Goal: Check status: Check status

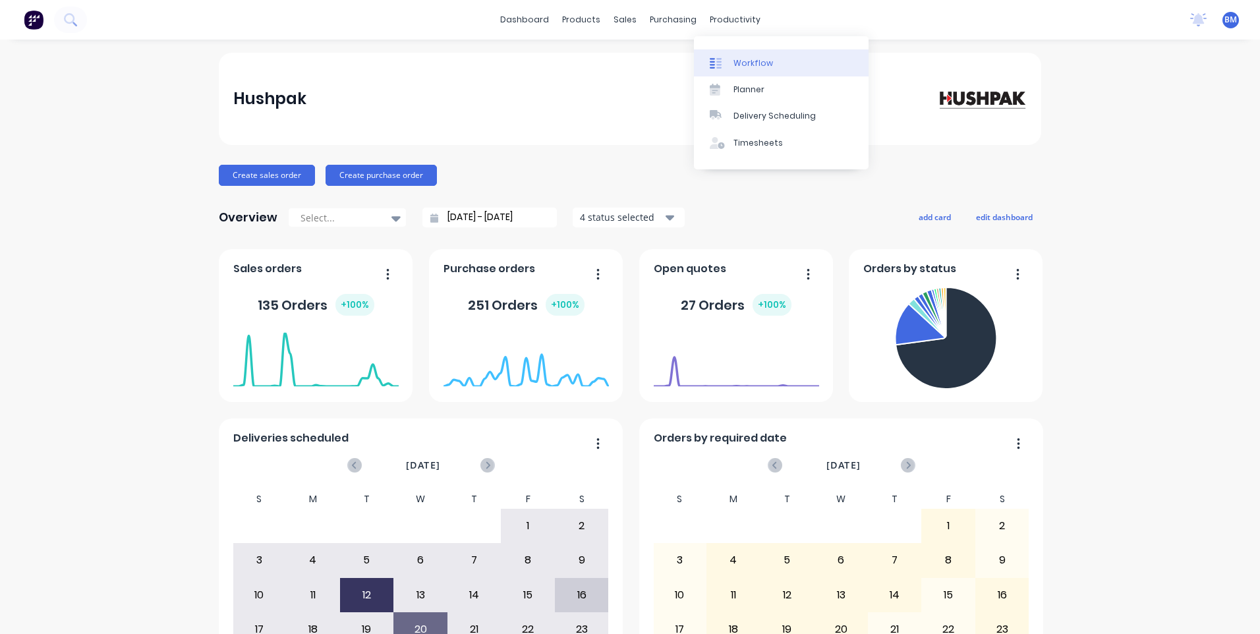
click at [730, 65] on link "Workflow" at bounding box center [781, 62] width 175 height 26
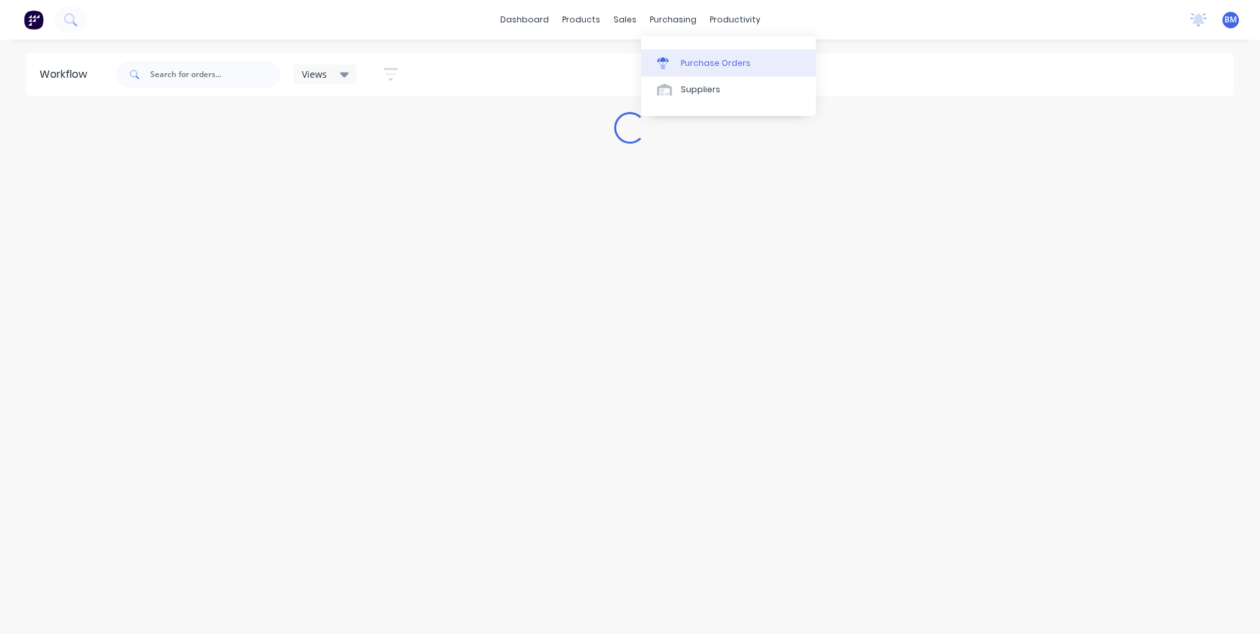
click at [674, 55] on link "Purchase Orders" at bounding box center [728, 62] width 175 height 26
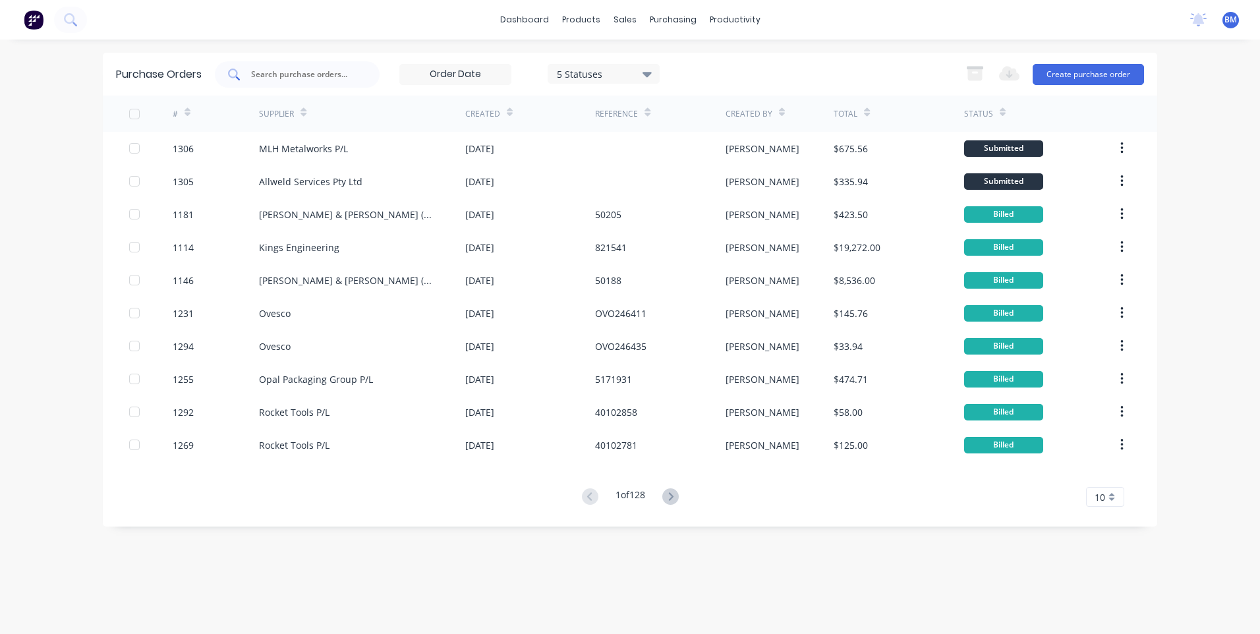
click at [316, 73] on input "text" at bounding box center [304, 74] width 109 height 13
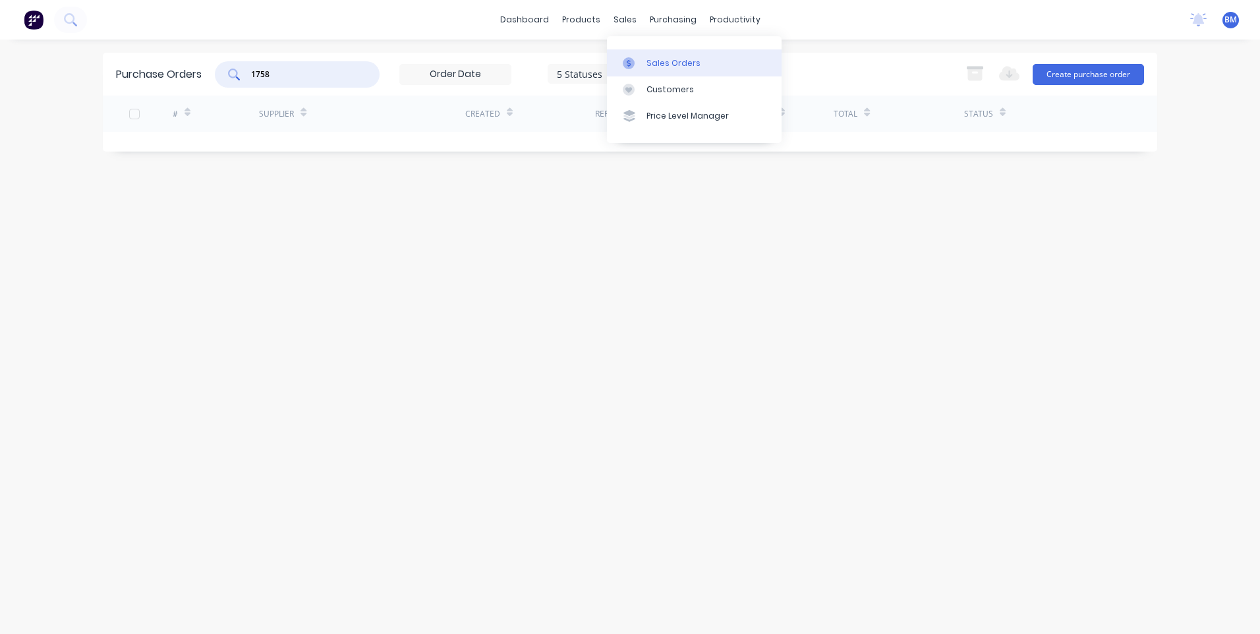
type input "1758"
click at [621, 70] on link "Sales Orders" at bounding box center [694, 62] width 175 height 26
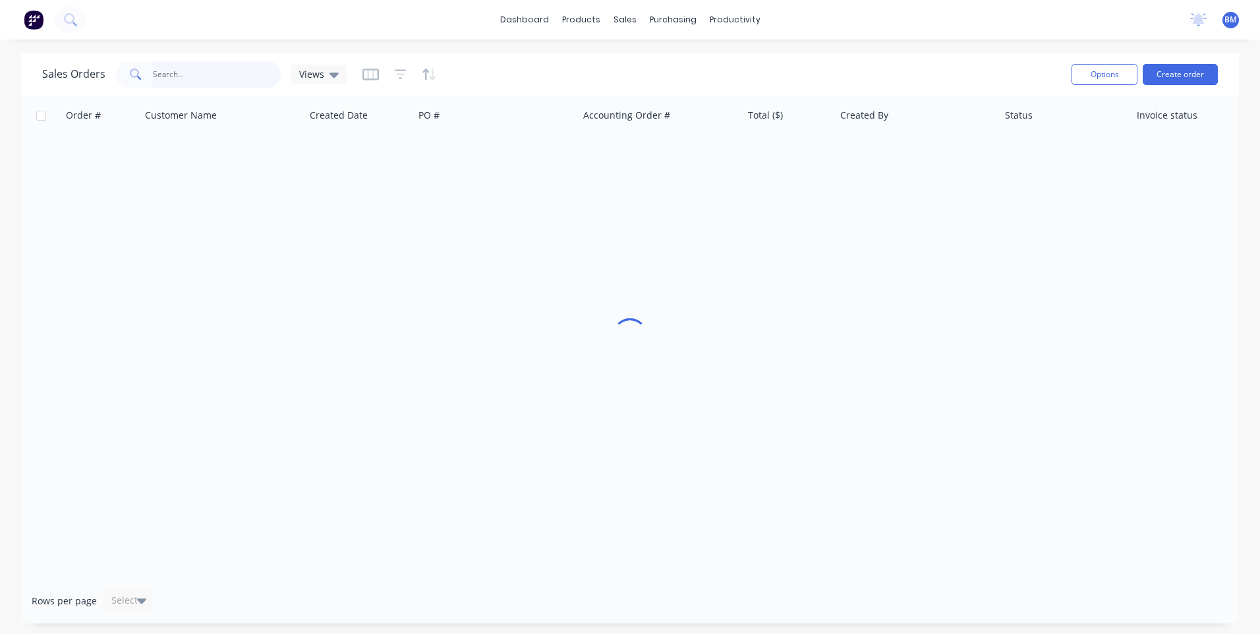
click at [215, 82] on input "text" at bounding box center [217, 74] width 129 height 26
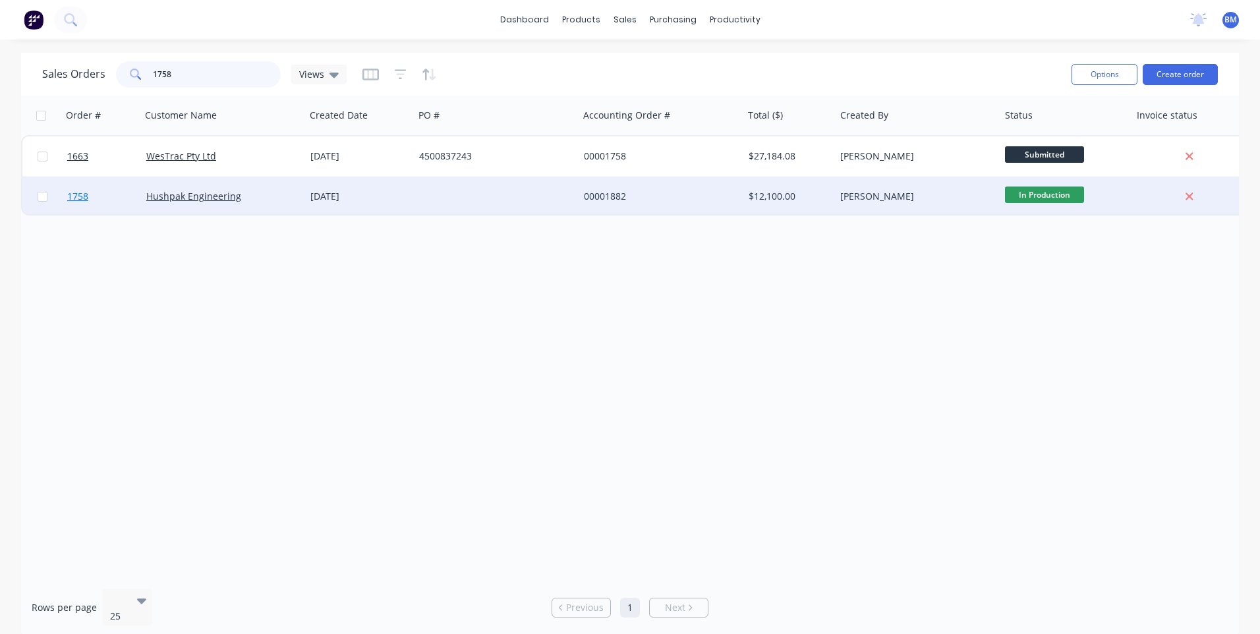
type input "1758"
click at [81, 198] on span "1758" at bounding box center [77, 196] width 21 height 13
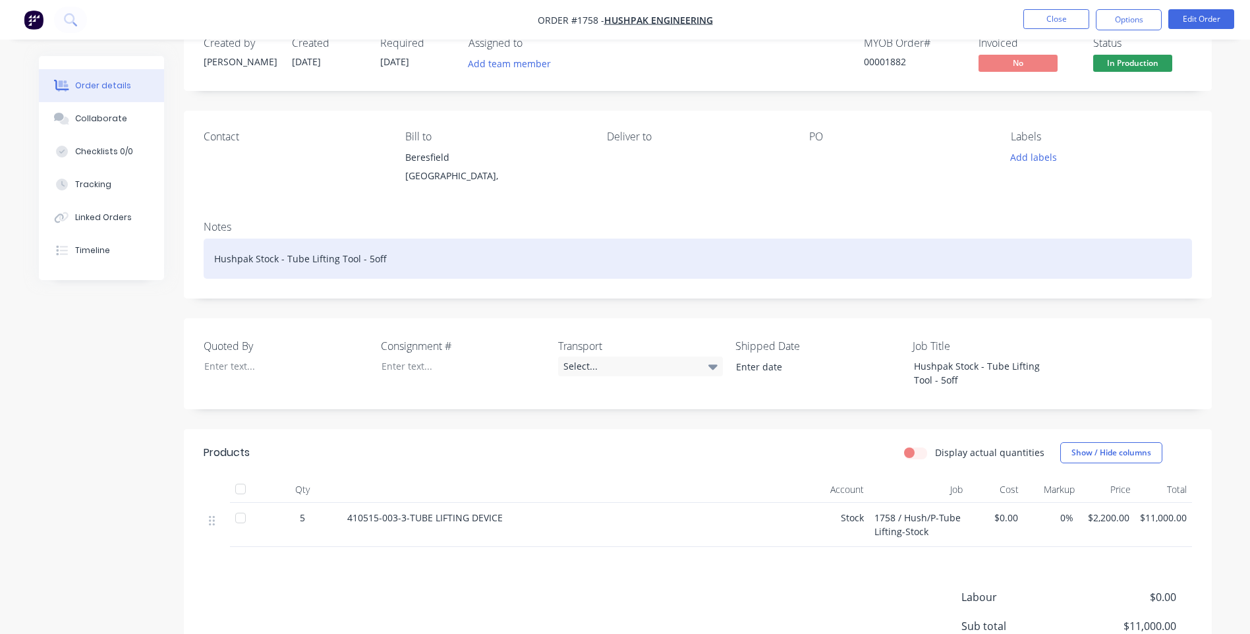
scroll to position [66, 0]
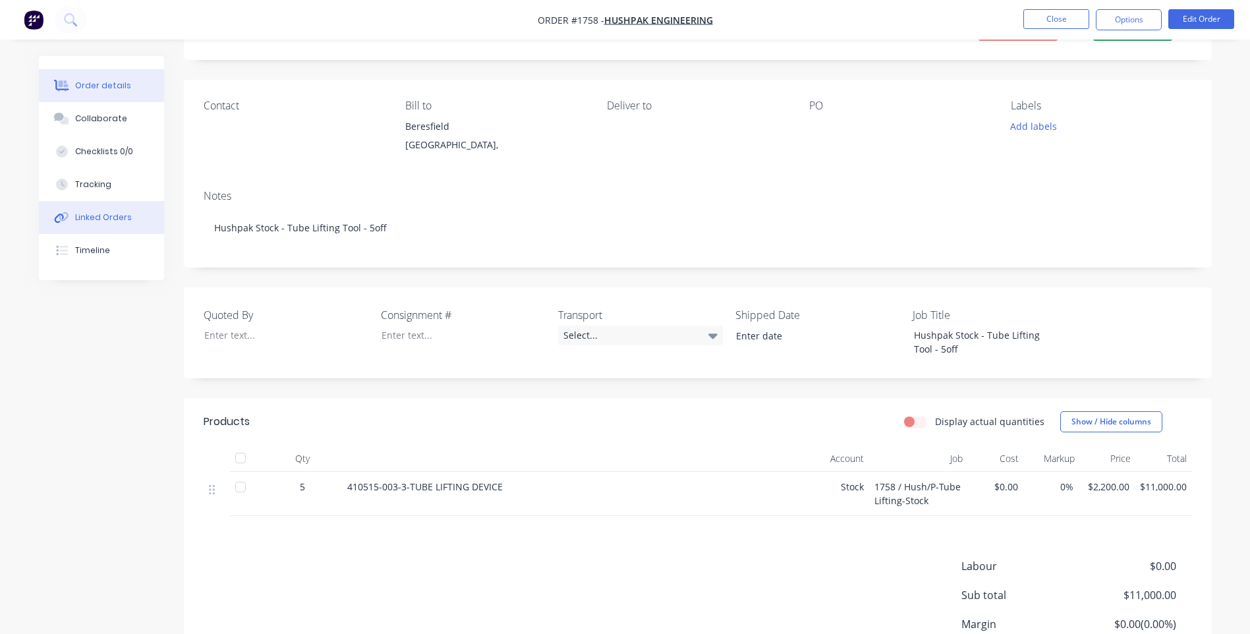
click at [92, 212] on div "Linked Orders" at bounding box center [103, 218] width 57 height 12
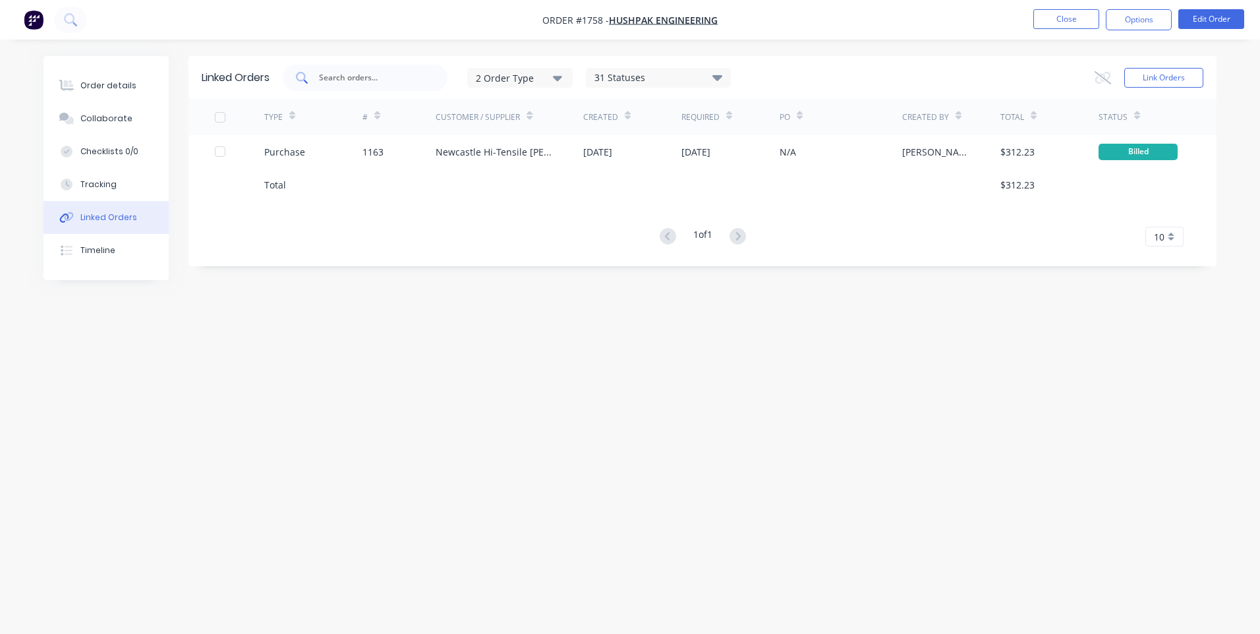
click at [369, 78] on input "text" at bounding box center [372, 77] width 109 height 13
click at [1050, 21] on button "Close" at bounding box center [1066, 19] width 66 height 20
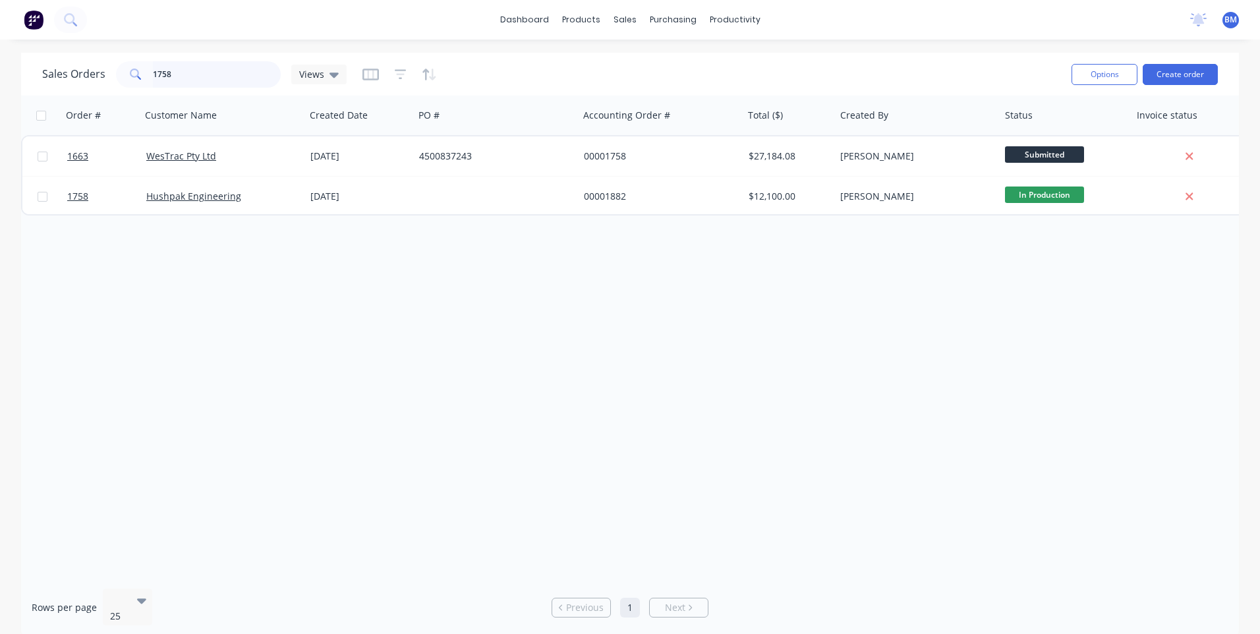
click at [233, 69] on input "1758" at bounding box center [217, 74] width 129 height 26
drag, startPoint x: 185, startPoint y: 75, endPoint x: 56, endPoint y: 73, distance: 128.5
click at [73, 82] on div "Sales Orders 1758 Views" at bounding box center [194, 74] width 304 height 26
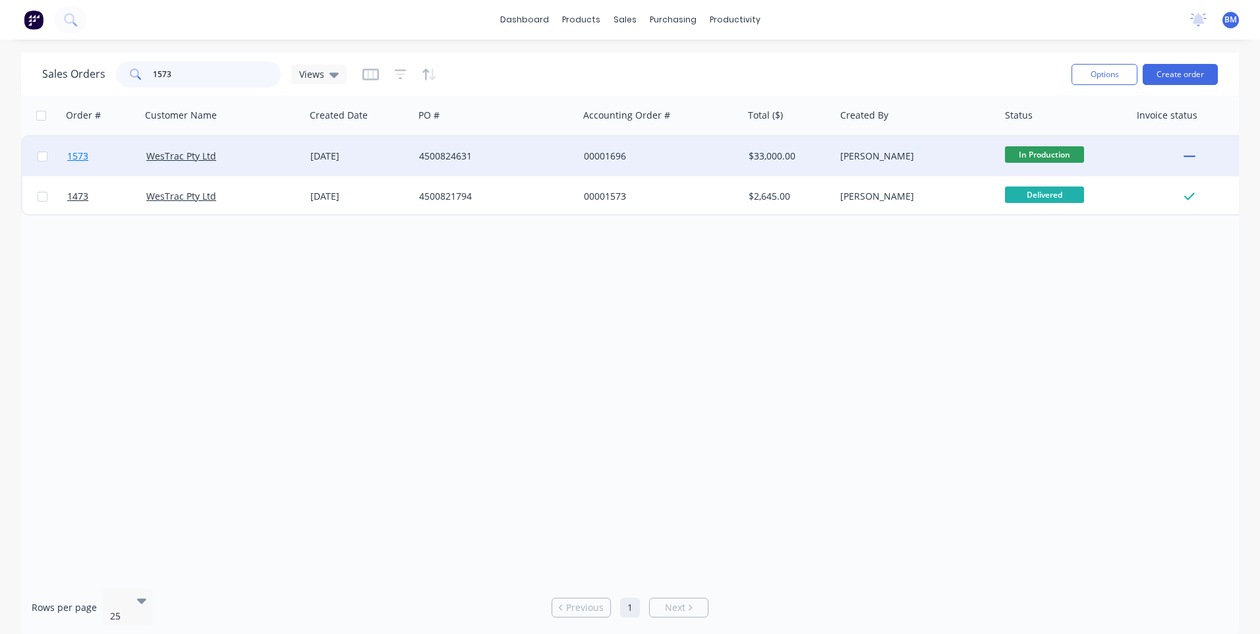
type input "1573"
click at [89, 154] on link "1573" at bounding box center [106, 156] width 79 height 40
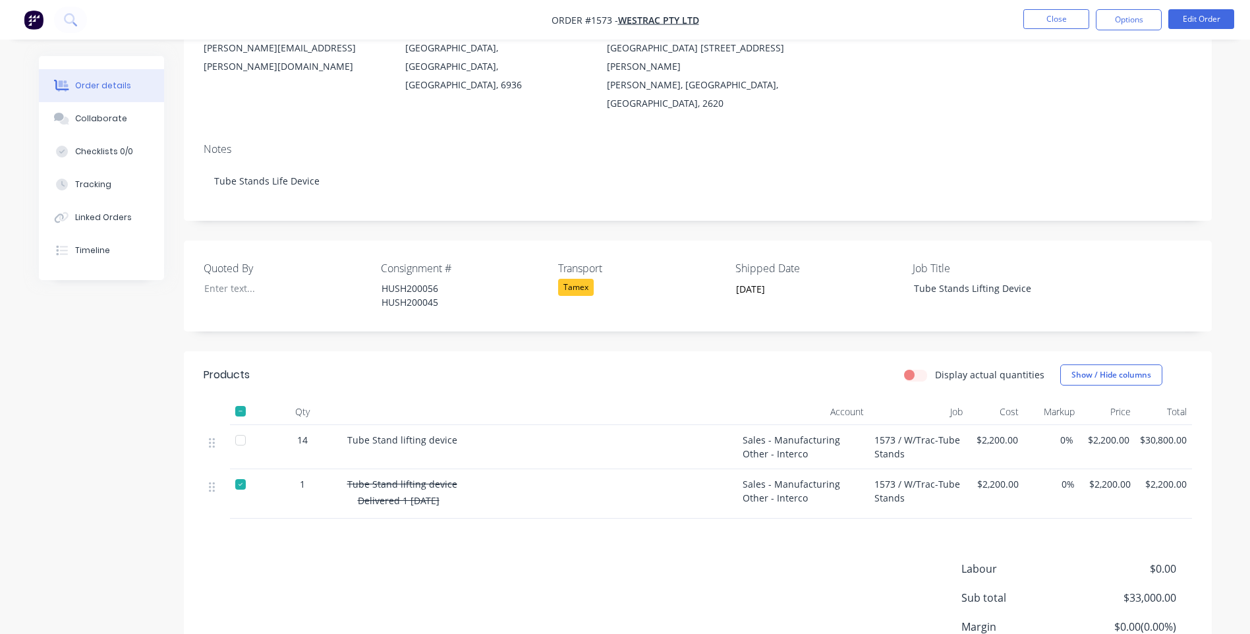
scroll to position [198, 0]
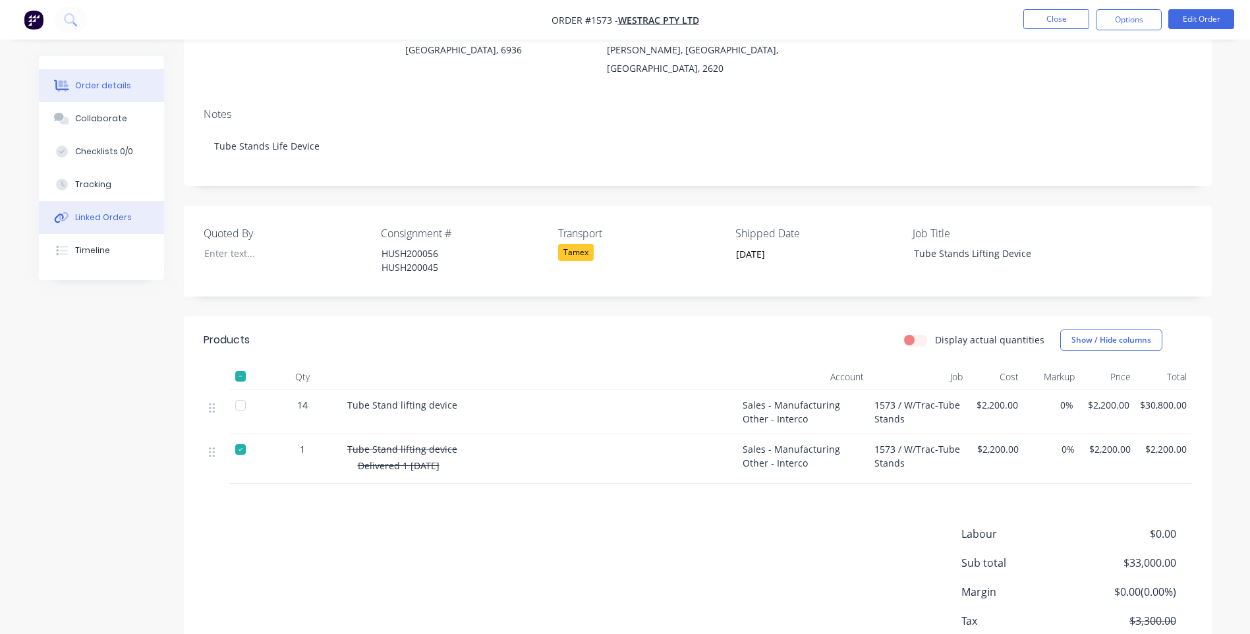
click at [103, 217] on div "Linked Orders" at bounding box center [103, 218] width 57 height 12
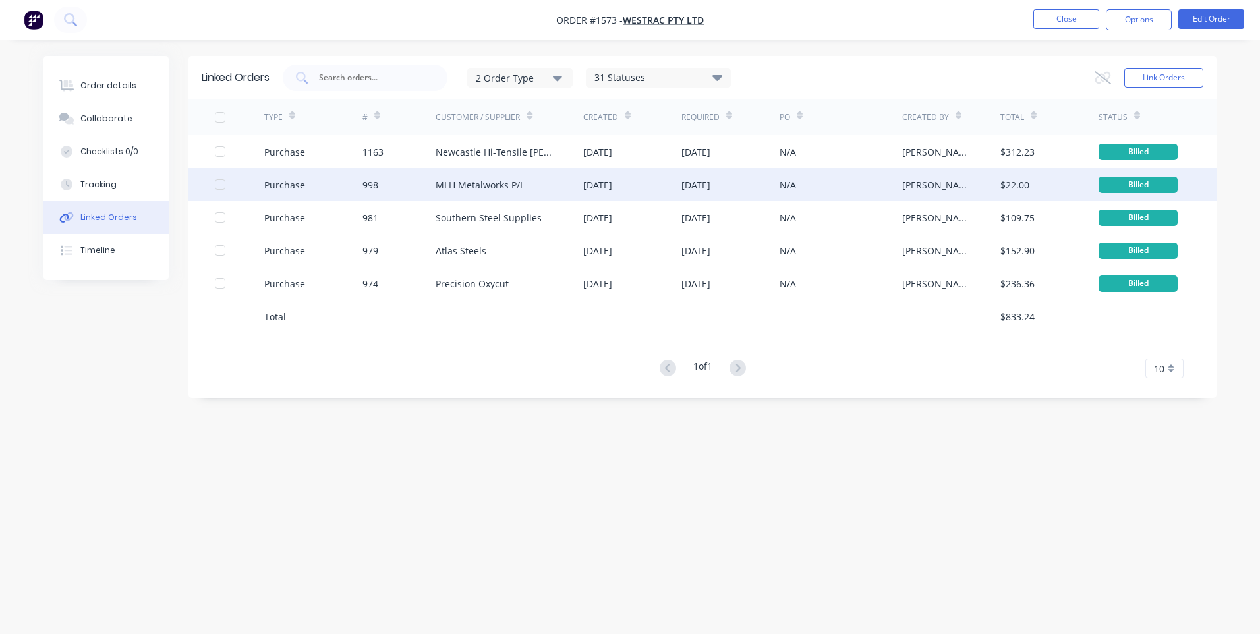
click at [273, 184] on div "Purchase" at bounding box center [284, 185] width 41 height 14
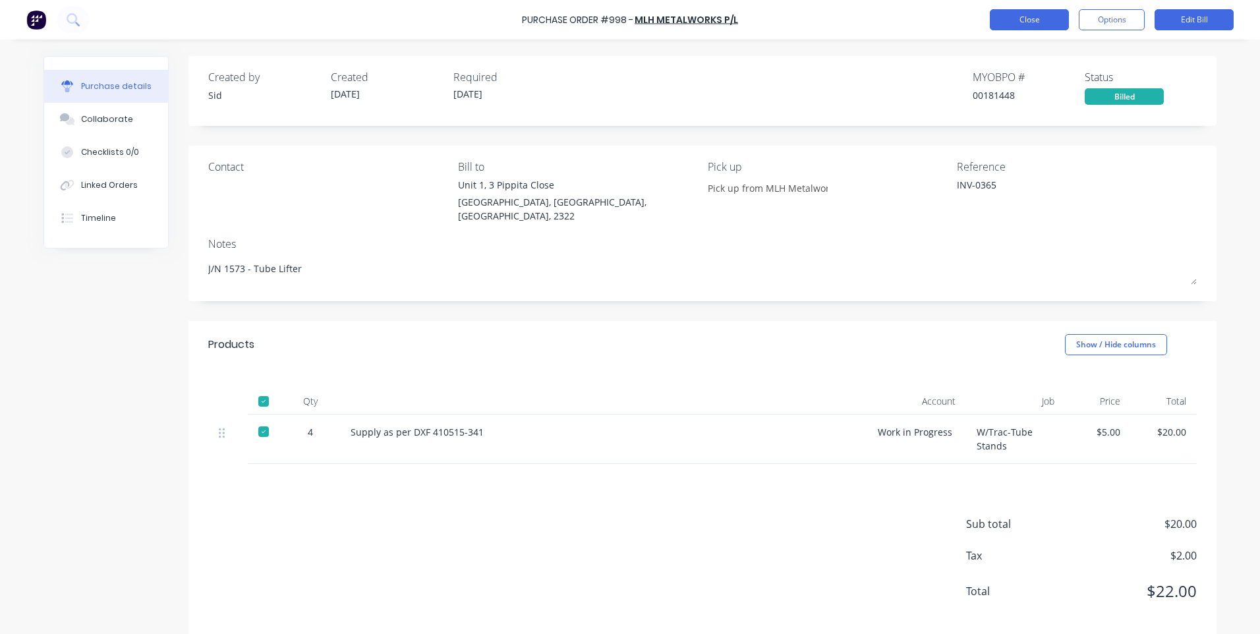
click at [997, 17] on button "Close" at bounding box center [1029, 19] width 79 height 21
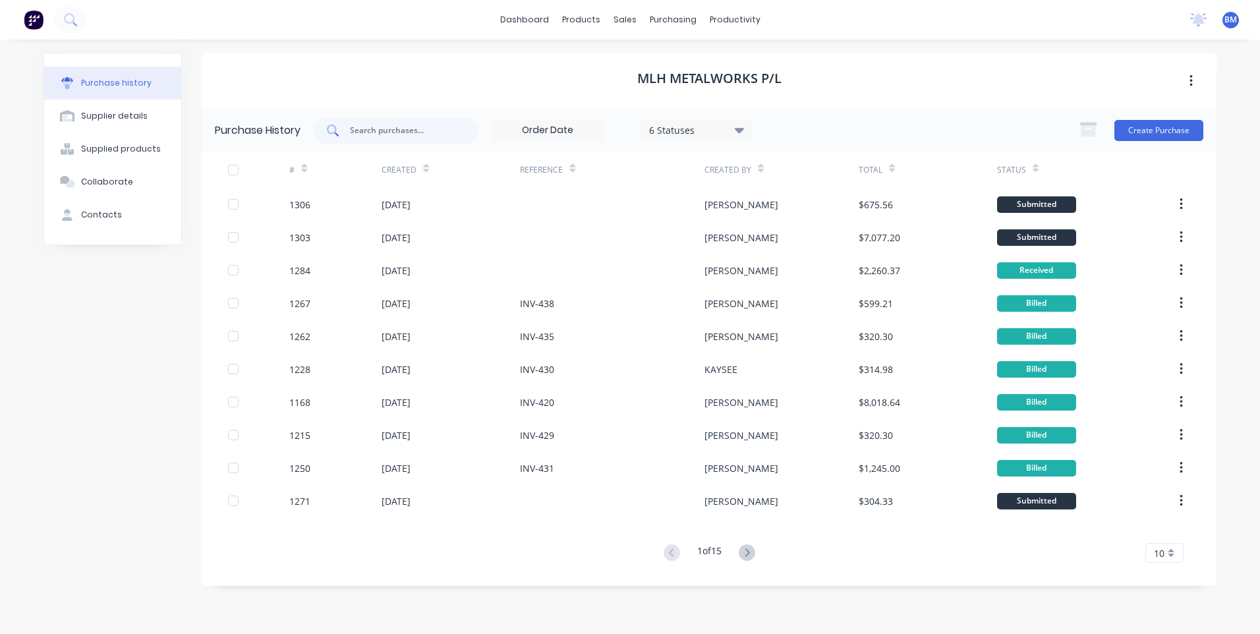
click at [349, 124] on div at bounding box center [396, 130] width 165 height 26
click at [354, 130] on input "text" at bounding box center [403, 130] width 109 height 13
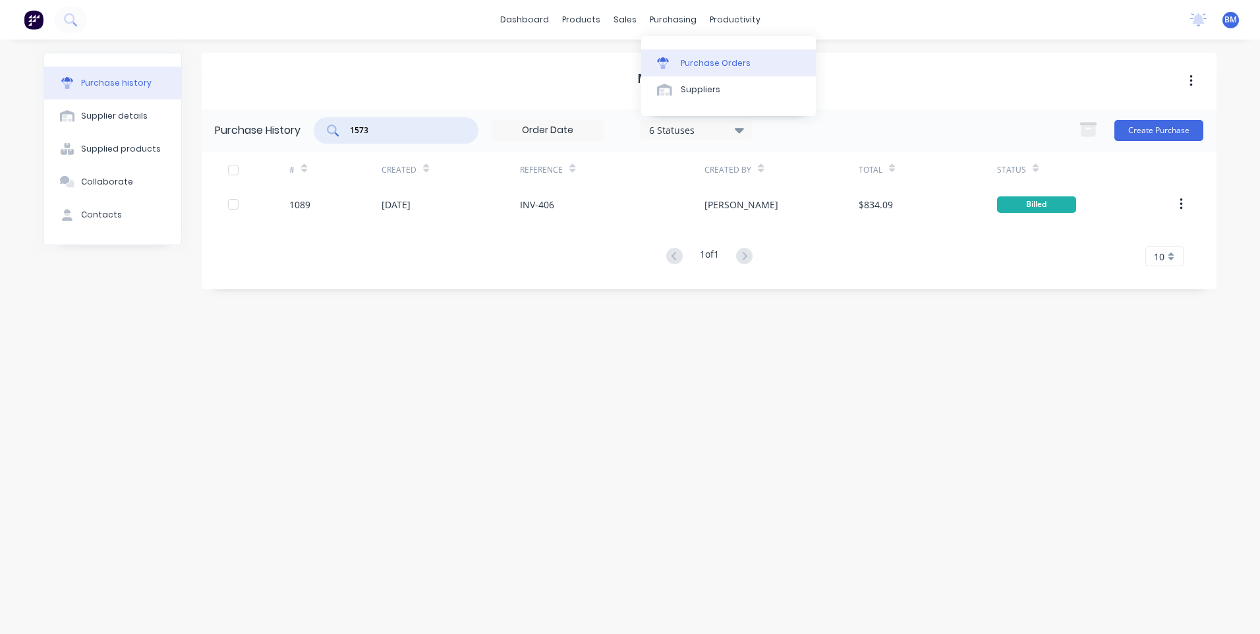
type input "1573"
click at [662, 63] on icon at bounding box center [663, 63] width 12 height 12
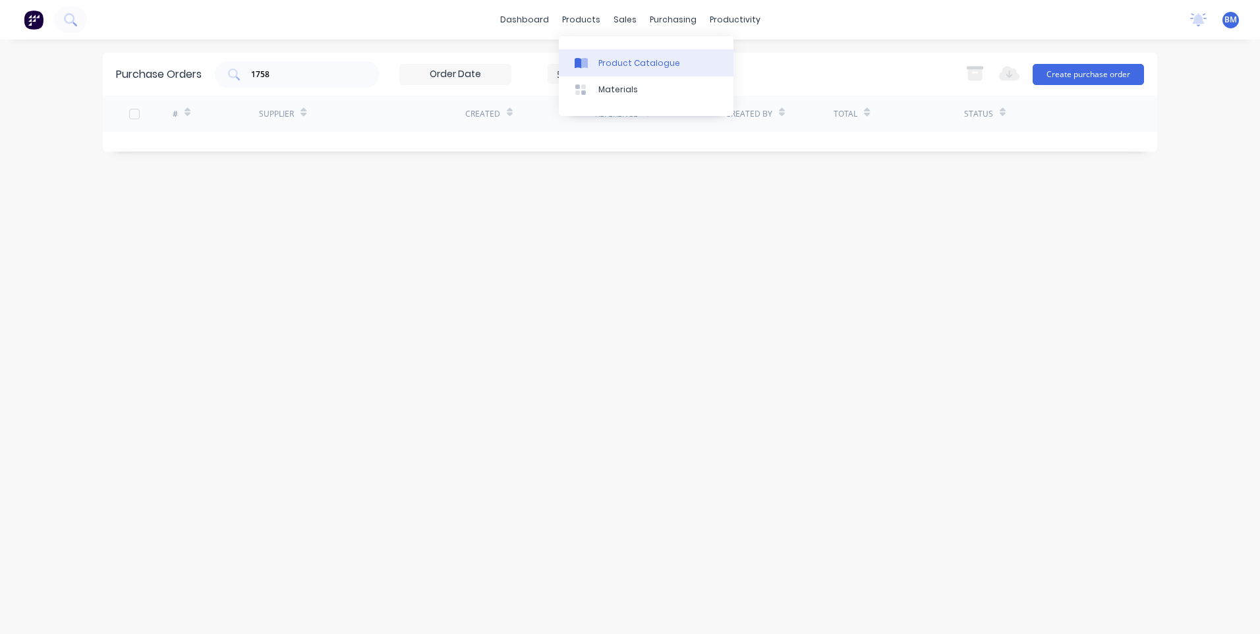
click at [590, 62] on div at bounding box center [585, 63] width 20 height 12
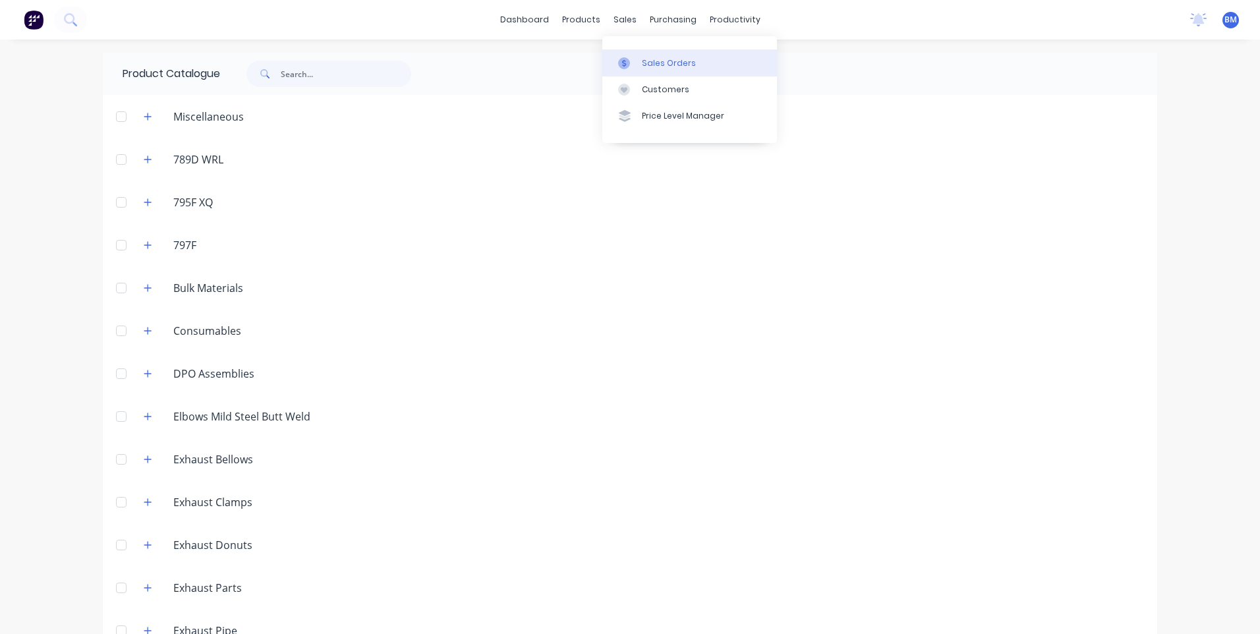
click at [624, 59] on g at bounding box center [624, 63] width 12 height 12
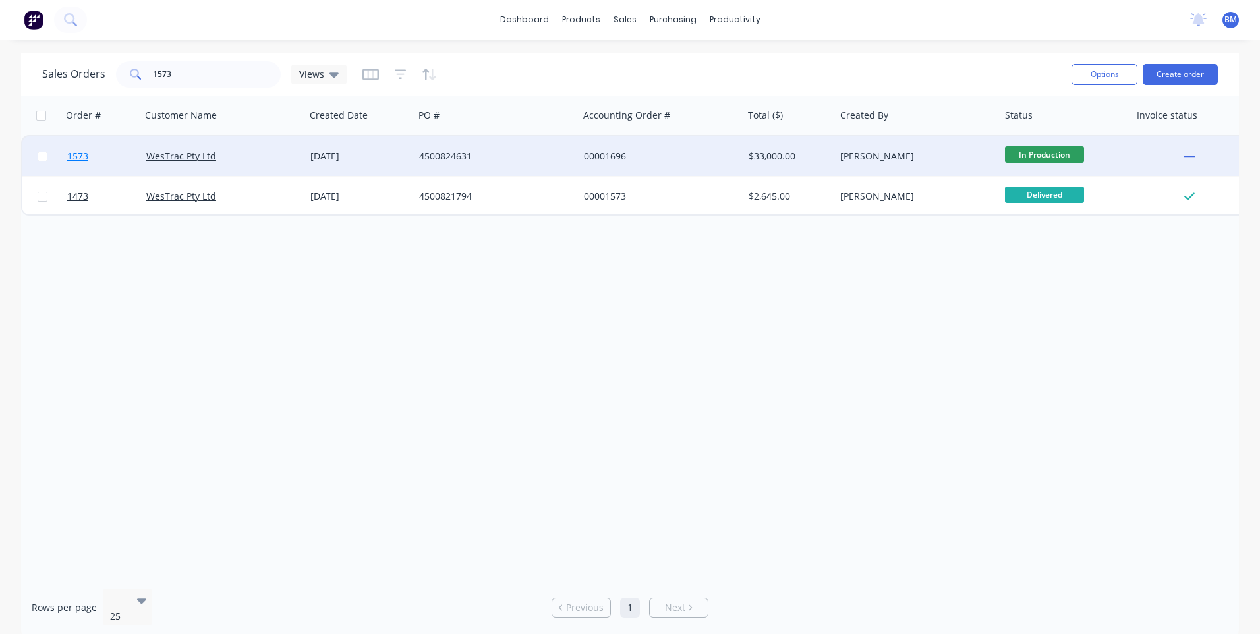
click at [76, 159] on span "1573" at bounding box center [77, 156] width 21 height 13
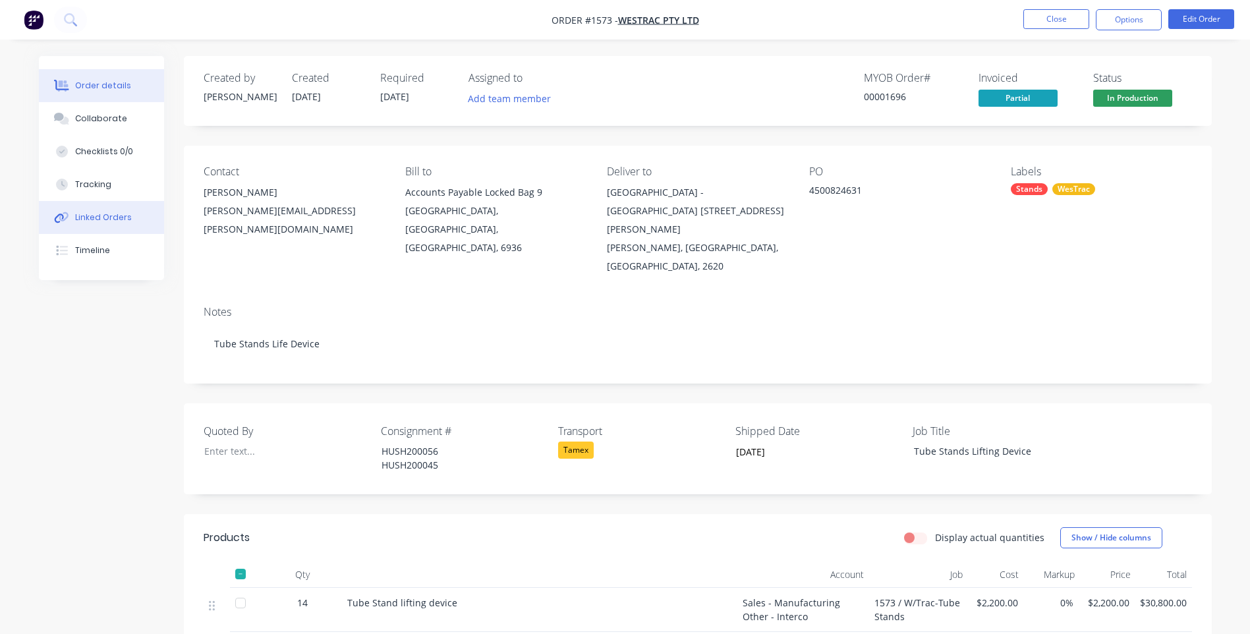
click at [105, 216] on div "Linked Orders" at bounding box center [103, 218] width 57 height 12
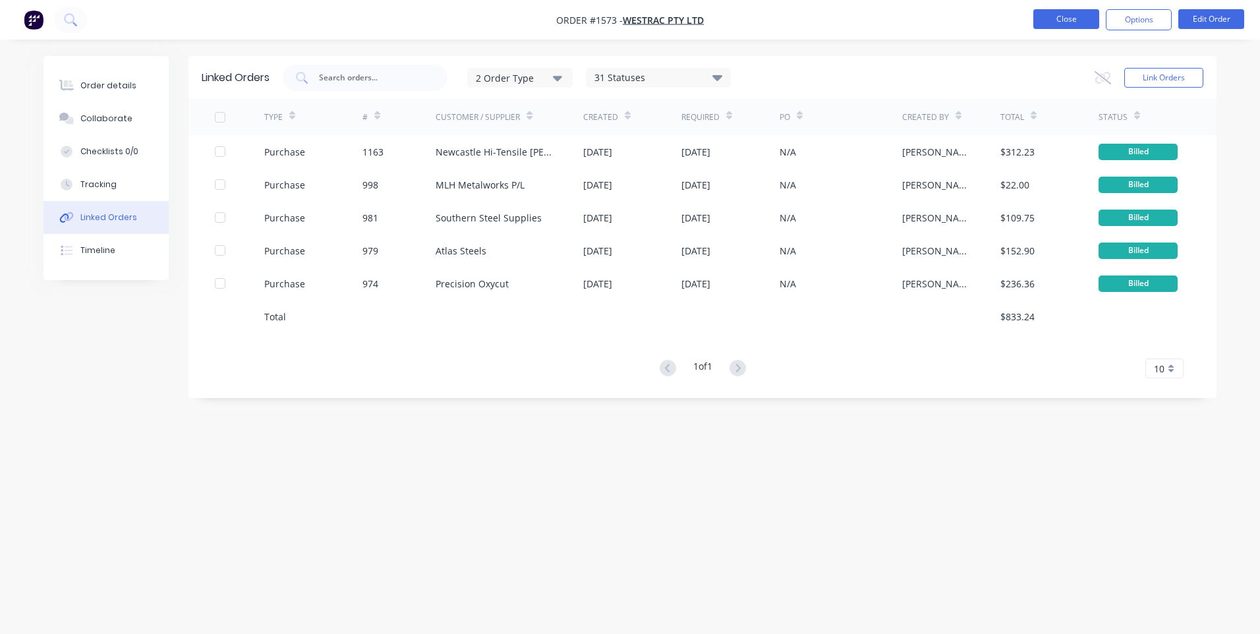
click at [1072, 26] on button "Close" at bounding box center [1066, 19] width 66 height 20
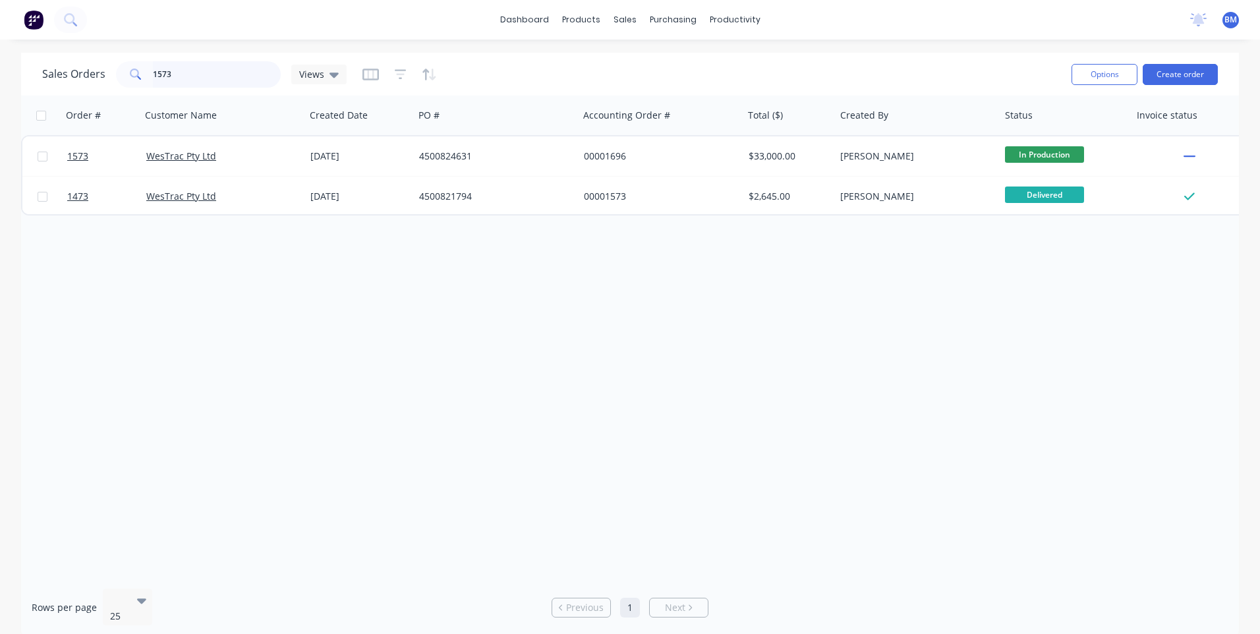
click at [192, 78] on input "1573" at bounding box center [217, 74] width 129 height 26
type input "1"
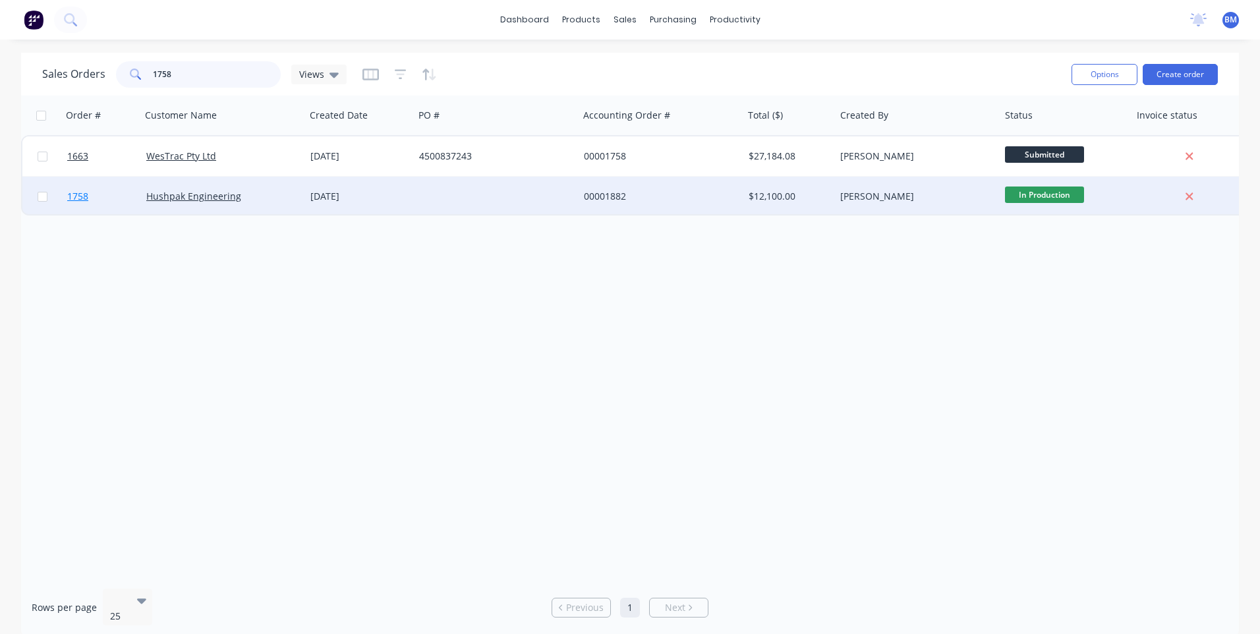
type input "1758"
click at [78, 196] on span "1758" at bounding box center [77, 196] width 21 height 13
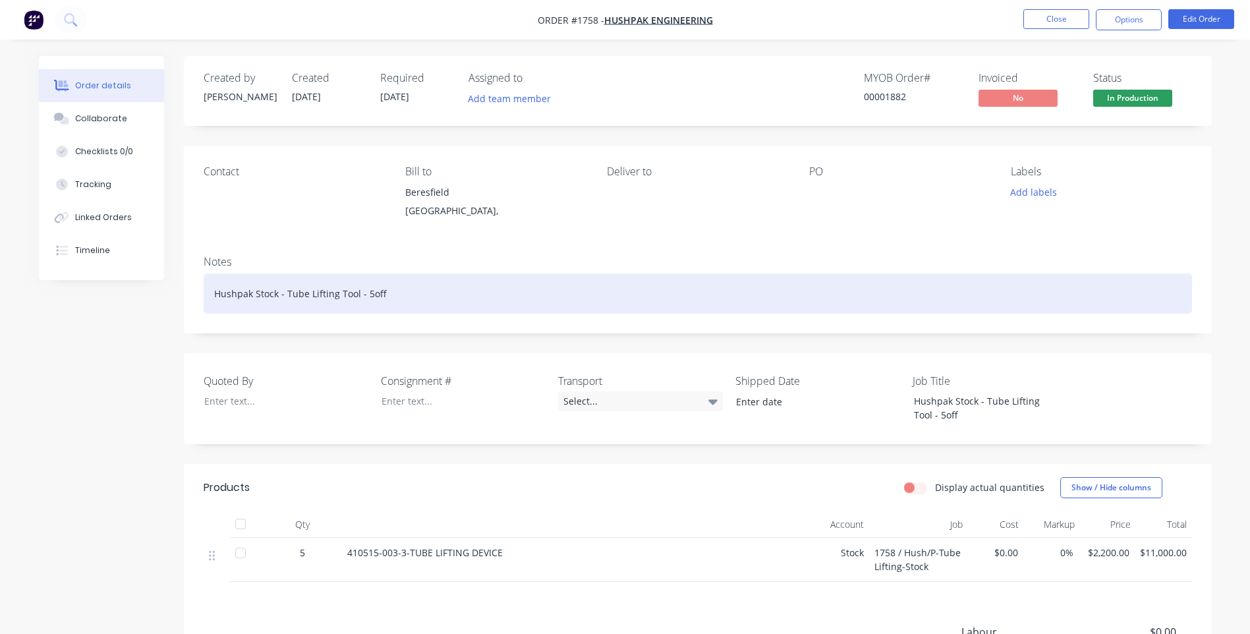
scroll to position [66, 0]
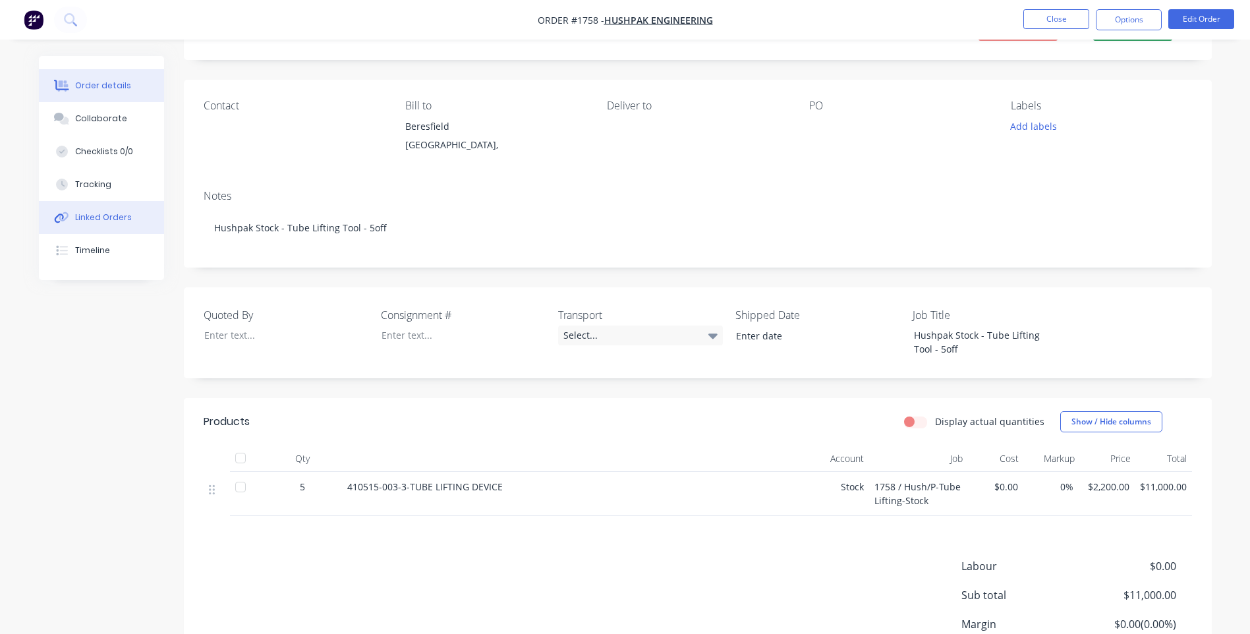
click at [76, 221] on div "Linked Orders" at bounding box center [103, 218] width 57 height 12
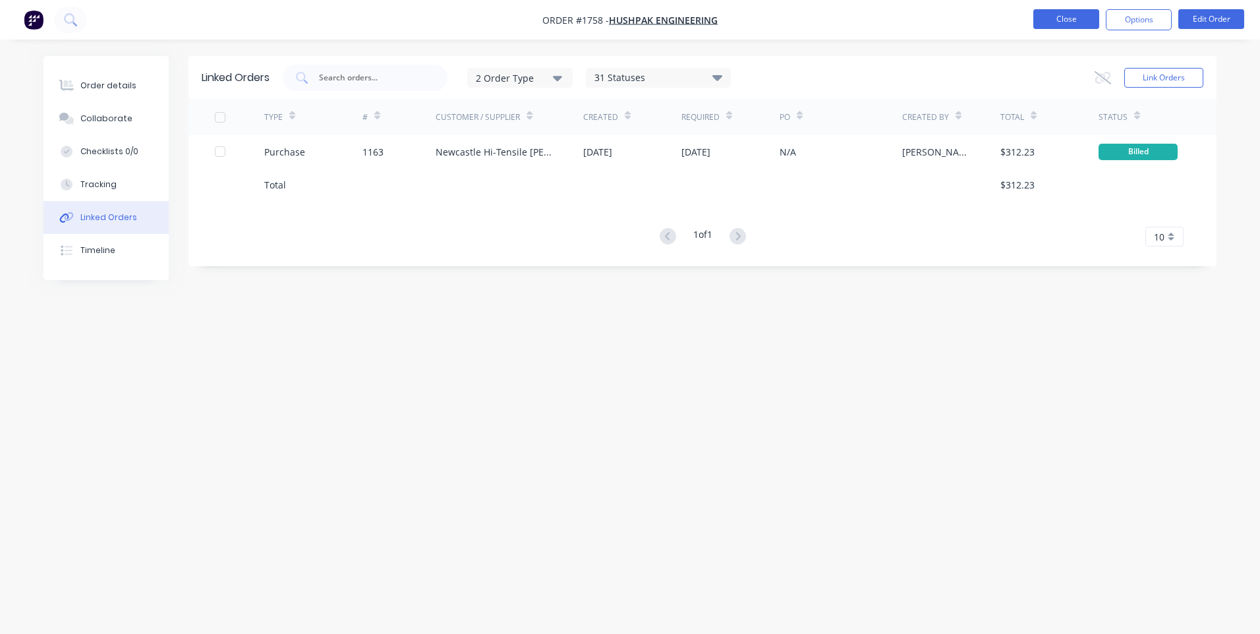
click at [1043, 12] on button "Close" at bounding box center [1066, 19] width 66 height 20
